Goal: Information Seeking & Learning: Learn about a topic

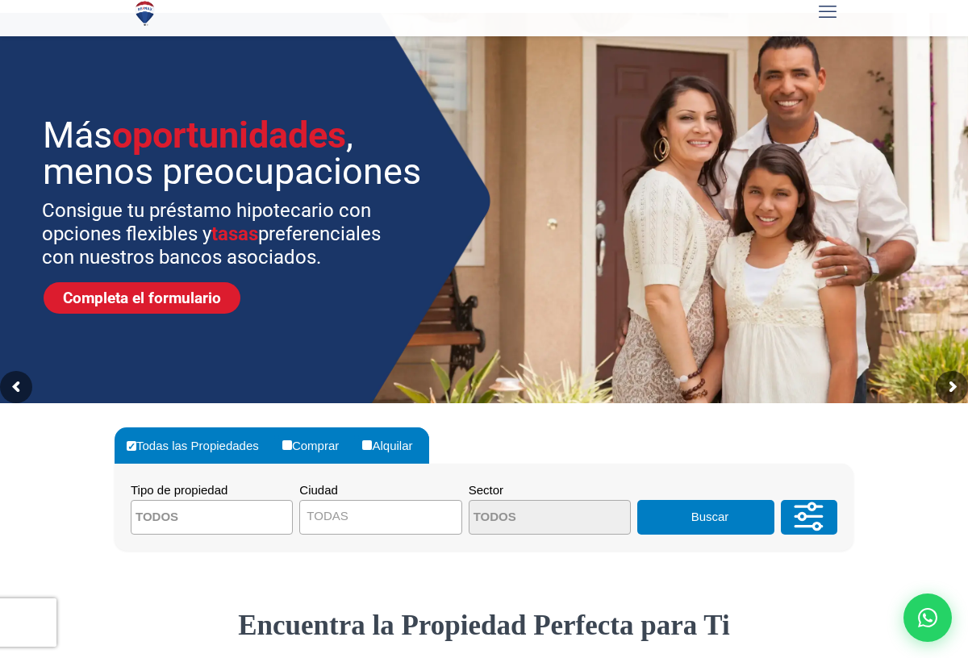
scroll to position [80, 0]
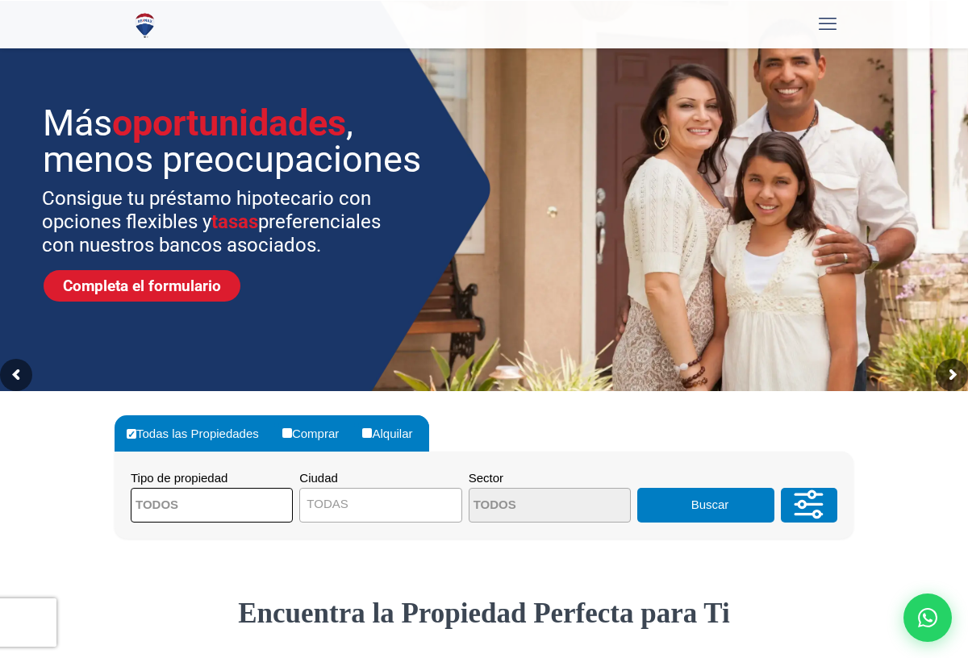
click at [236, 507] on textarea "Search" at bounding box center [210, 506] width 157 height 35
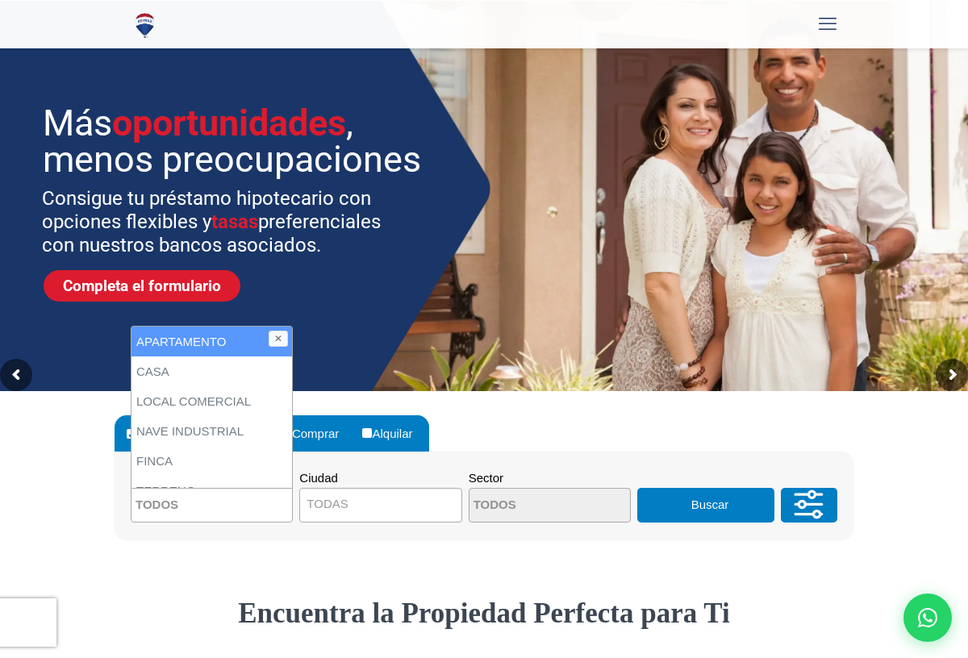
click at [227, 340] on li "APARTAMENTO" at bounding box center [212, 342] width 161 height 30
select select "apartment"
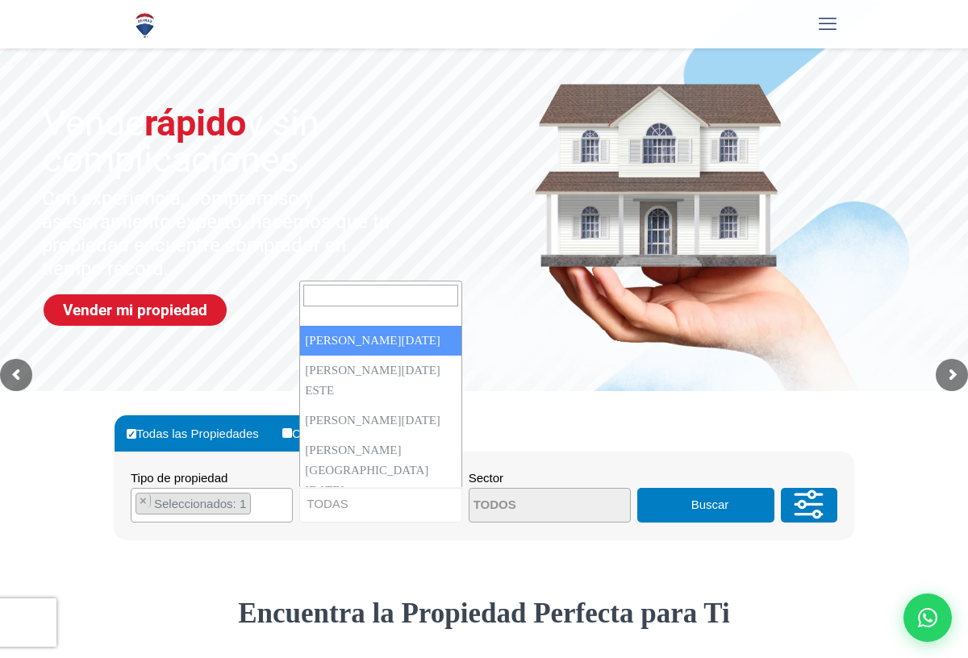
click at [384, 491] on span "TODAS" at bounding box center [380, 505] width 162 height 35
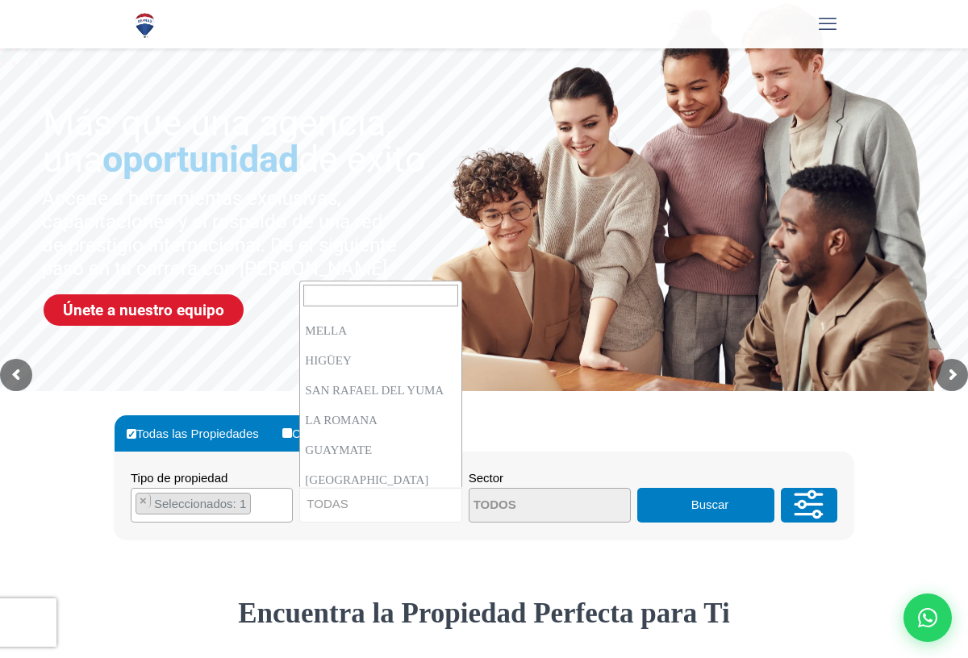
scroll to position [1857, 0]
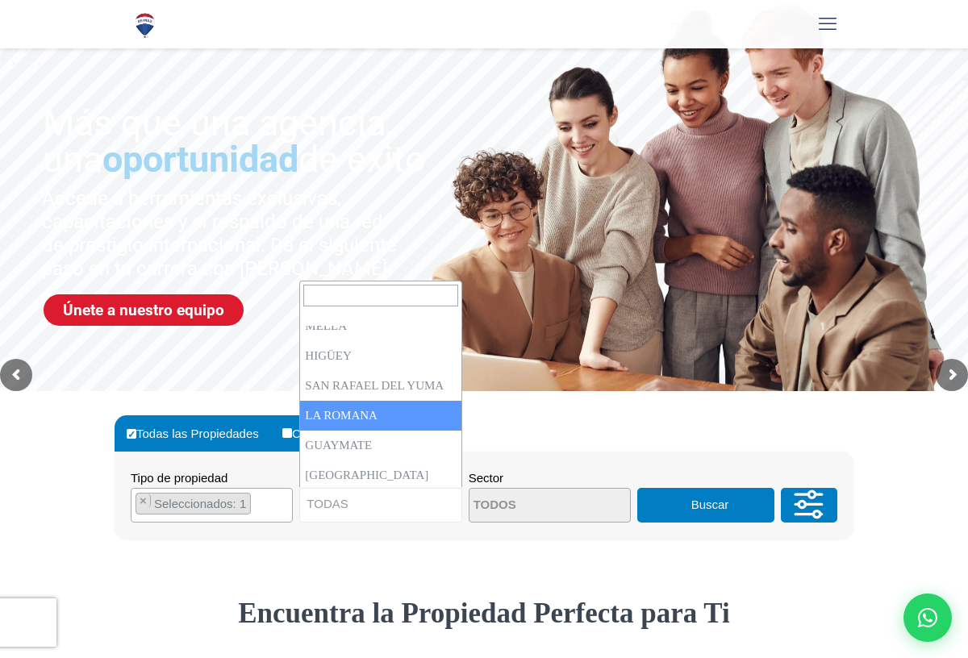
select select "60"
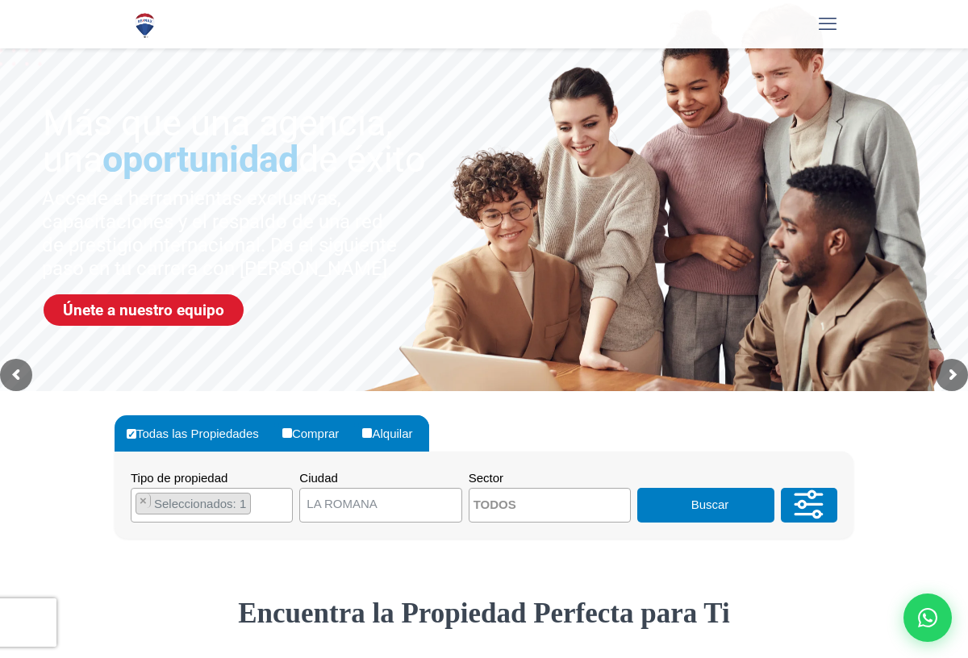
click at [558, 496] on textarea "Search" at bounding box center [548, 506] width 157 height 35
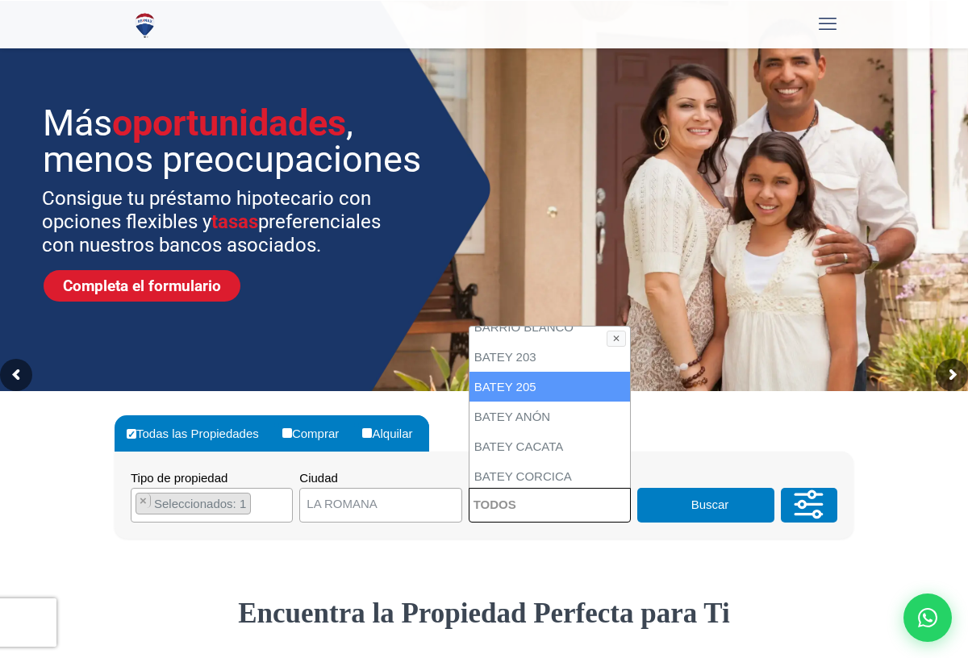
scroll to position [108, 0]
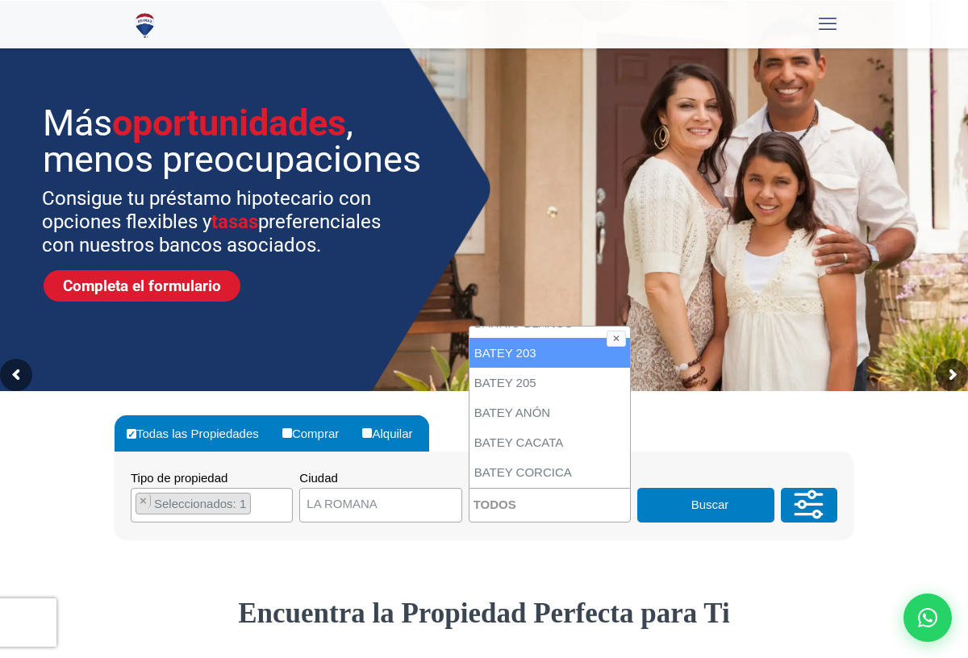
click at [613, 337] on button "✕" at bounding box center [616, 339] width 19 height 16
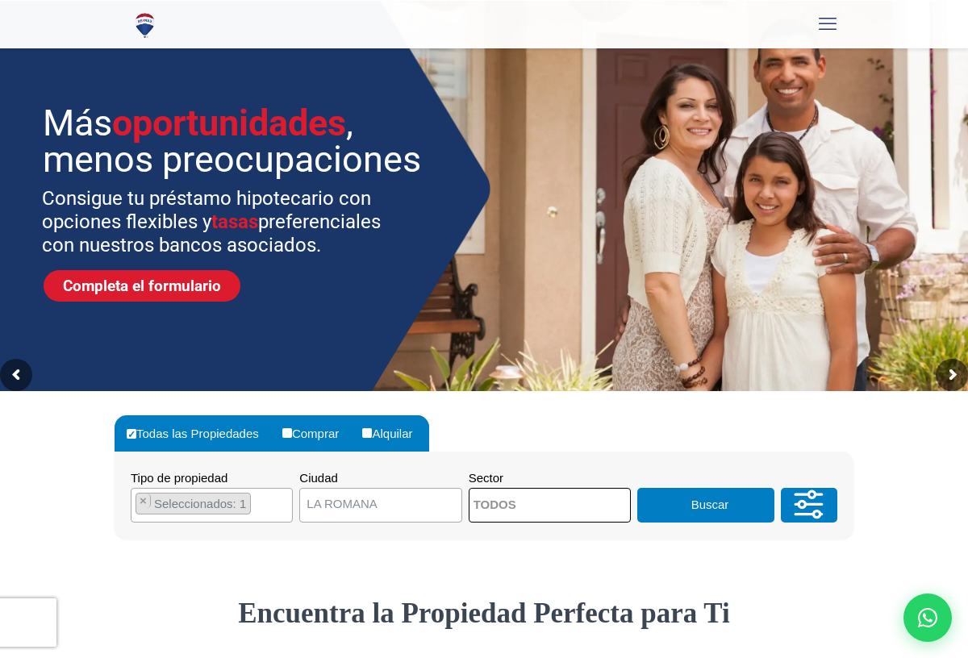
click at [695, 493] on button "Buscar" at bounding box center [705, 505] width 137 height 35
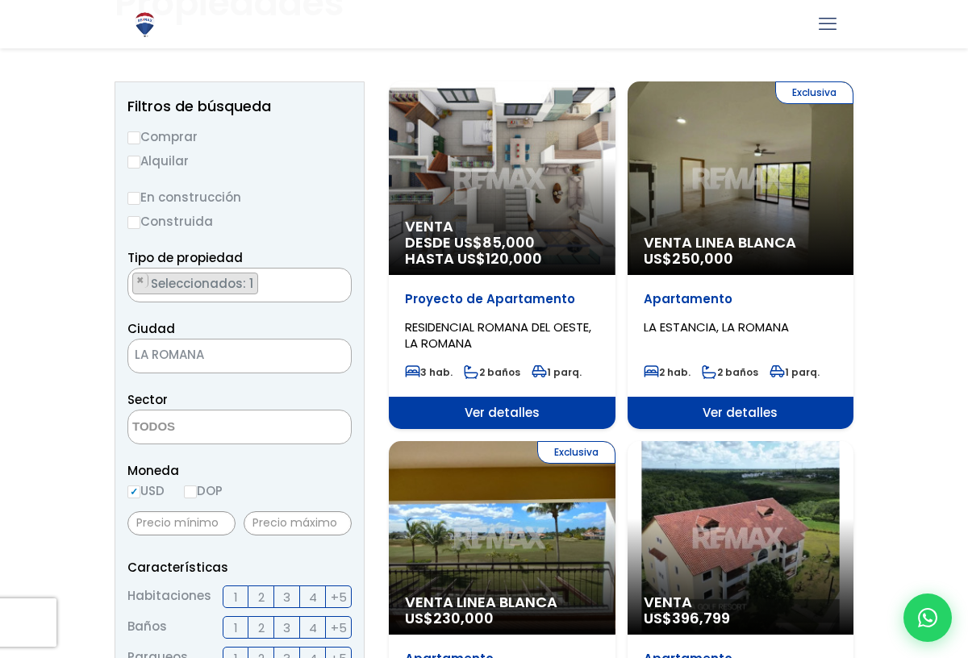
scroll to position [149, 0]
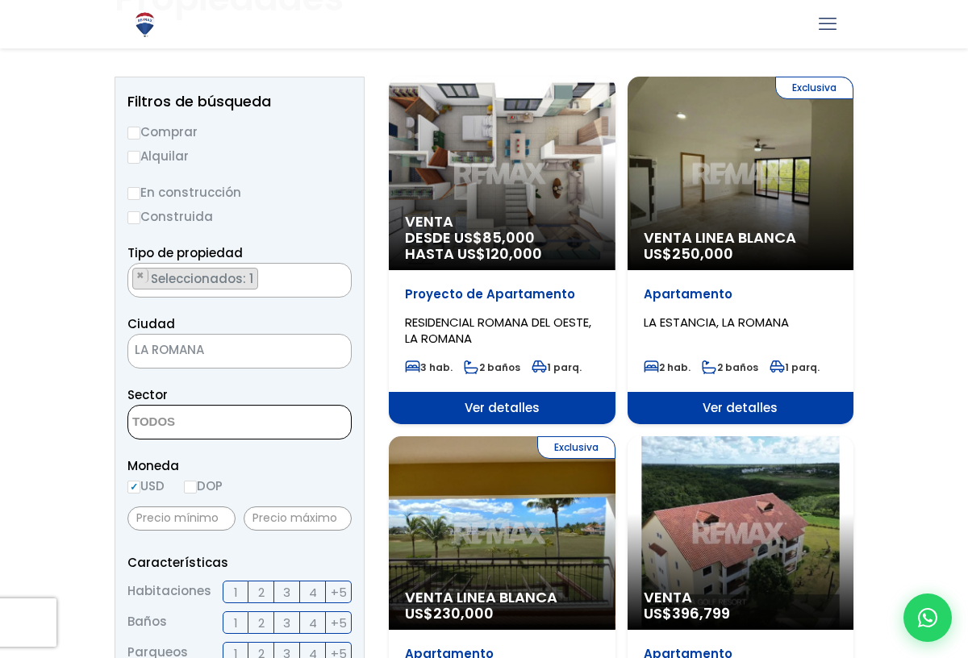
click at [212, 410] on textarea "Search" at bounding box center [206, 423] width 157 height 35
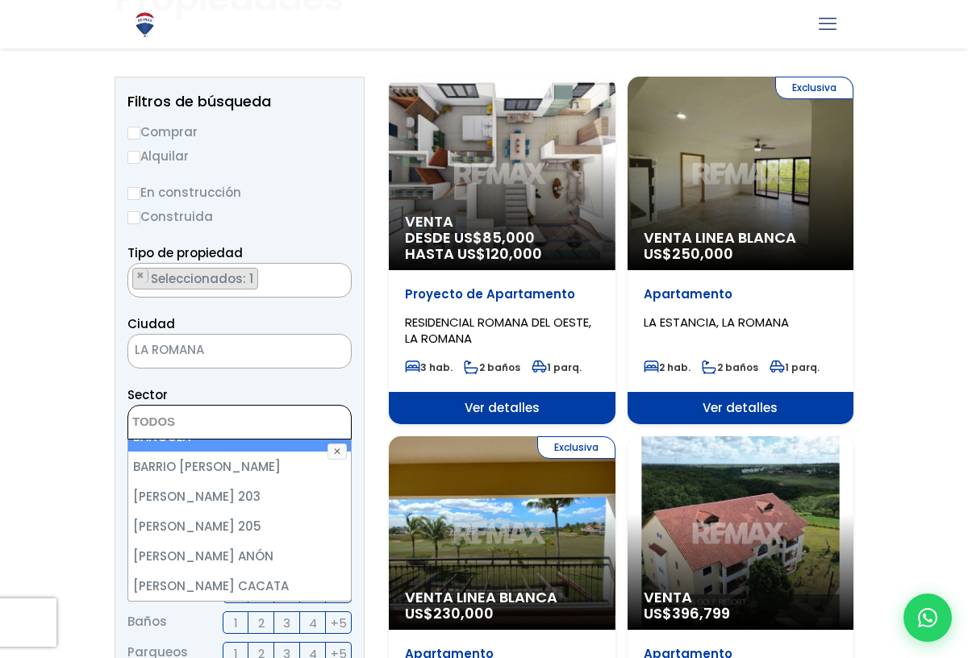
scroll to position [79, 0]
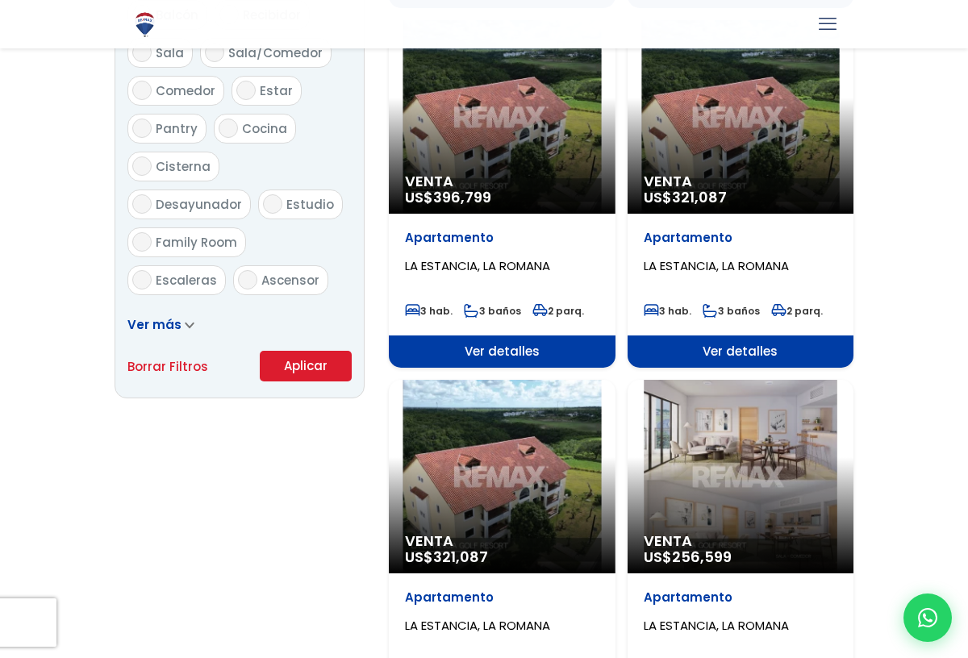
scroll to position [929, 0]
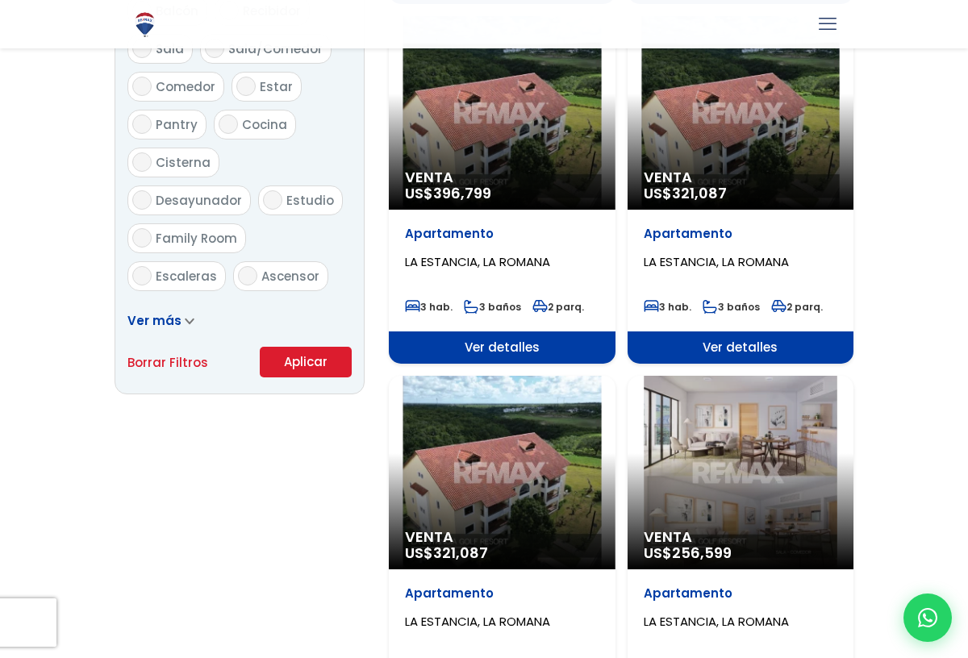
click at [176, 320] on span "Ver más" at bounding box center [154, 320] width 54 height 17
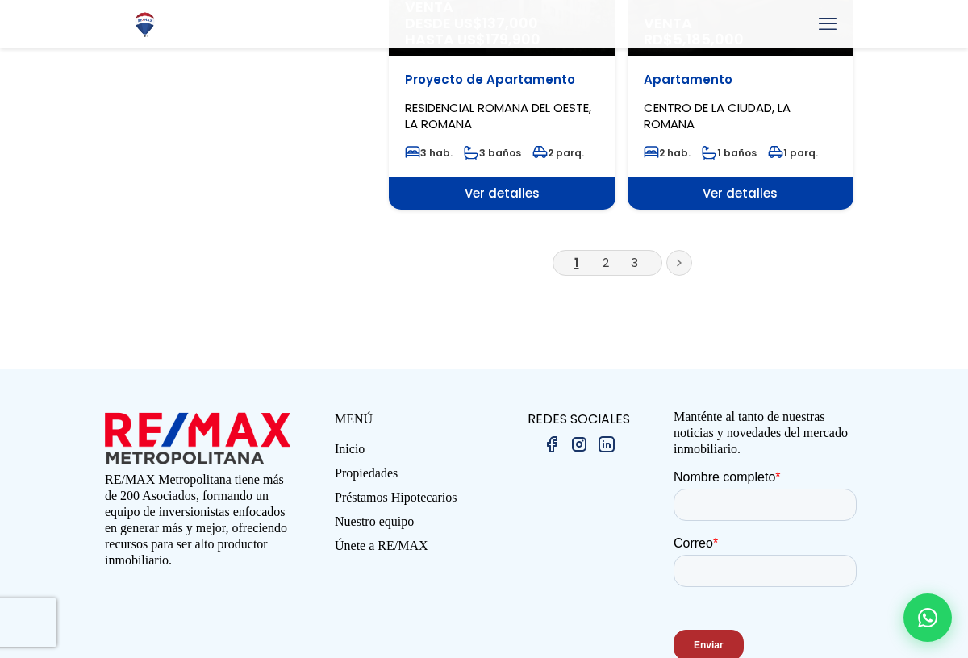
scroll to position [2727, 0]
